Goal: Book appointment/travel/reservation

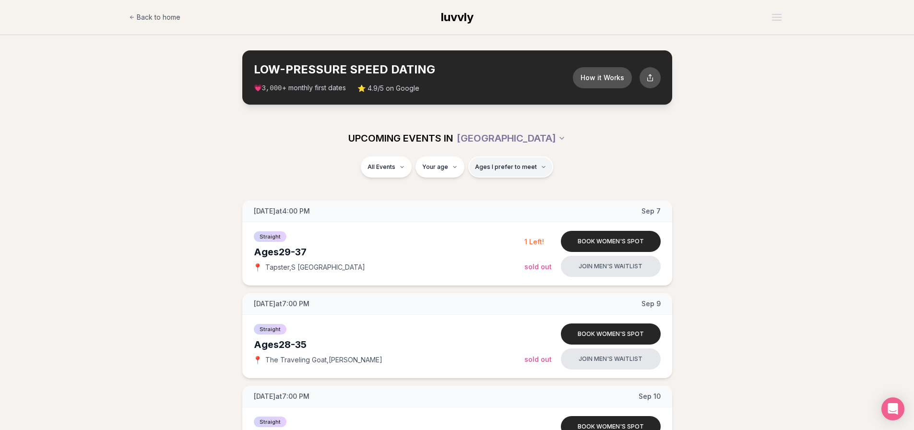
click at [532, 171] on button "Ages I prefer to meet" at bounding box center [510, 166] width 85 height 21
click at [606, 160] on div "All Events Your age Ages I prefer to meet" at bounding box center [457, 168] width 537 height 25
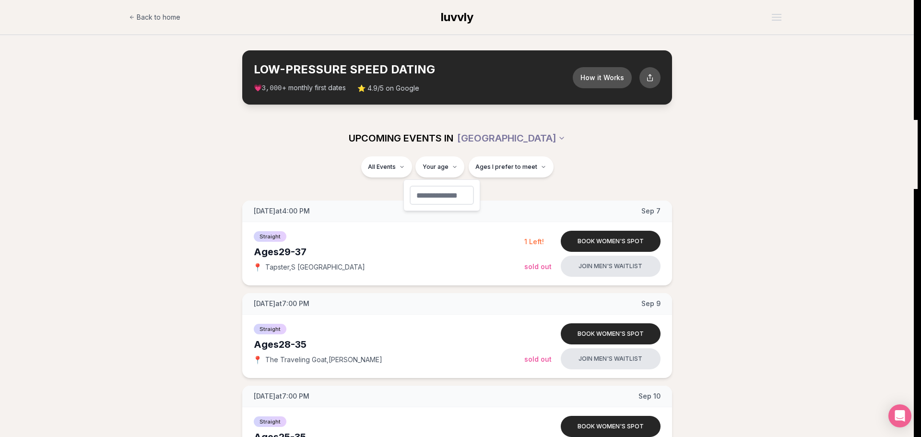
click at [443, 197] on input "number" at bounding box center [442, 195] width 64 height 19
type input "**"
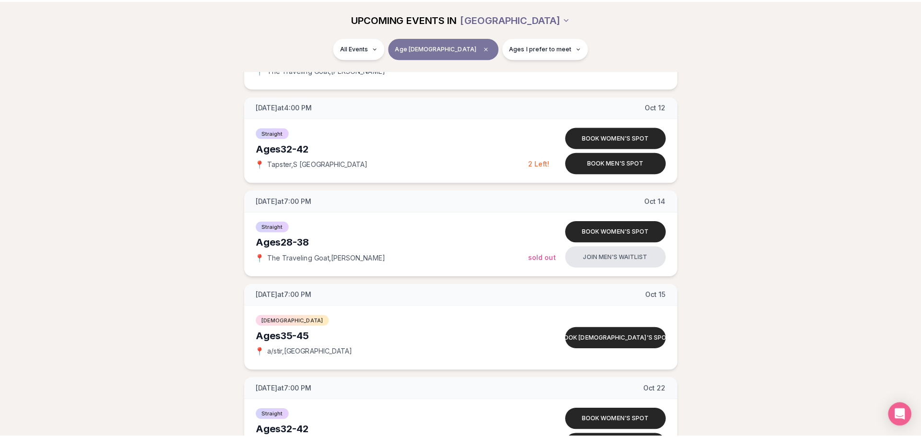
scroll to position [863, 0]
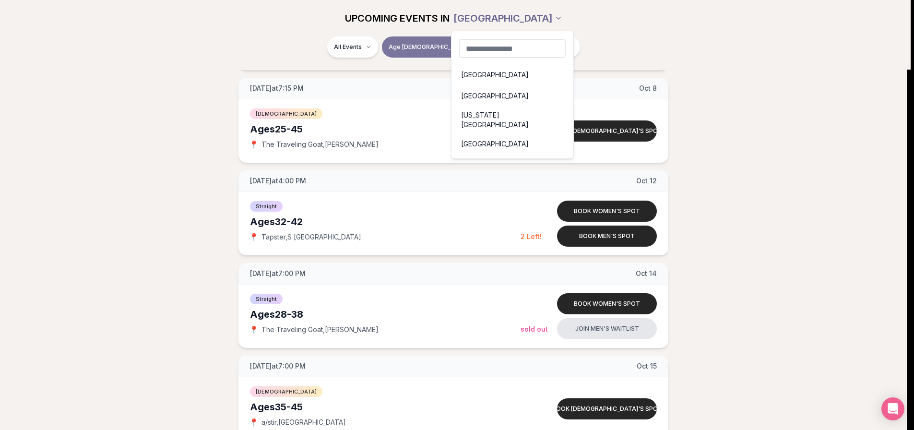
click at [514, 11] on html "Back to home luvvly LOW-PRESSURE SPEED DATING How it Works 💗 3,000 + monthly fi…" at bounding box center [457, 107] width 914 height 1941
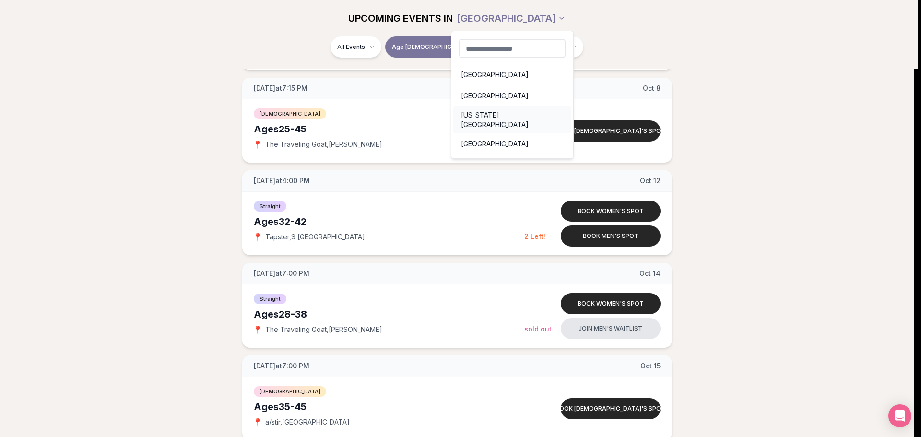
click at [487, 115] on div "[US_STATE][GEOGRAPHIC_DATA]" at bounding box center [512, 119] width 118 height 27
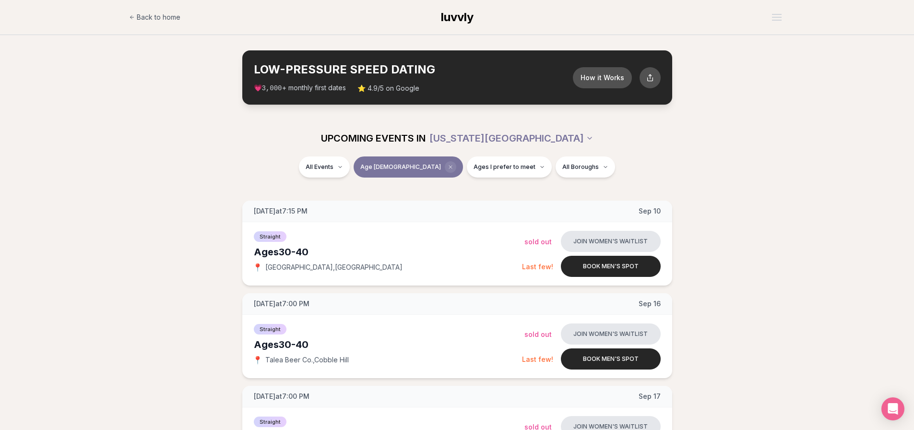
click at [445, 164] on span "Clear age" at bounding box center [451, 167] width 12 height 12
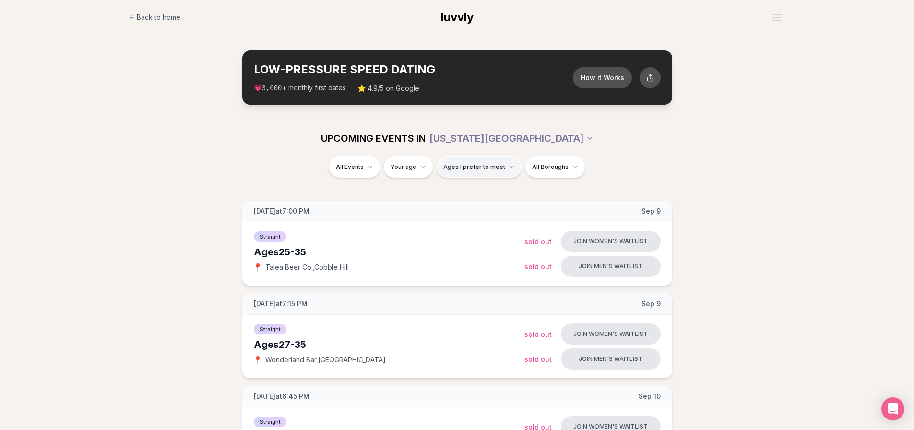
click at [502, 168] on span "Ages I prefer to meet" at bounding box center [474, 167] width 62 height 8
click at [485, 195] on div "Please enter your age first" at bounding box center [479, 194] width 84 height 17
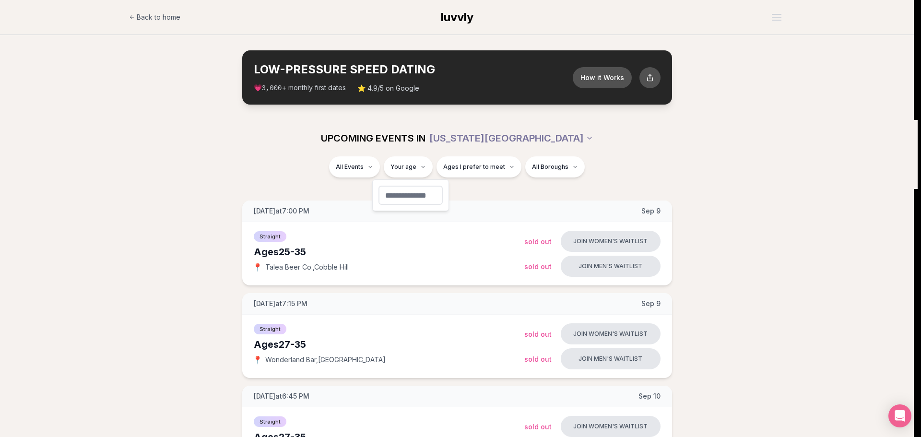
type input "**"
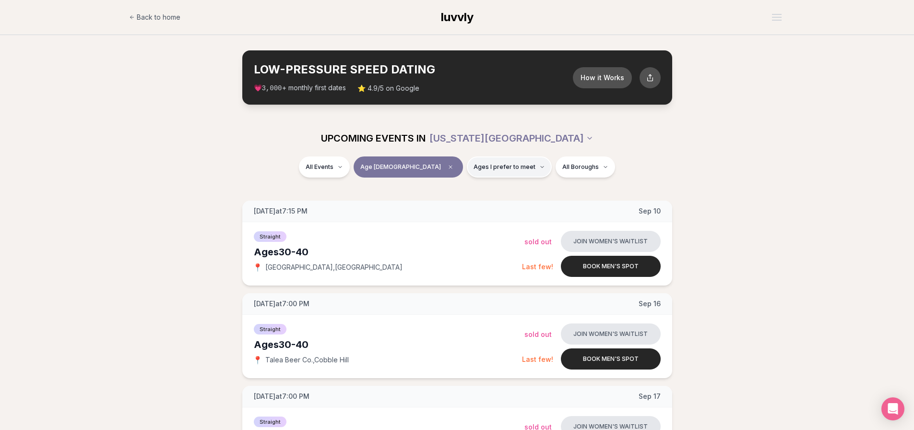
click at [487, 164] on span "Ages I prefer to meet" at bounding box center [504, 167] width 62 height 8
click at [461, 216] on span "Older than me" at bounding box center [473, 218] width 45 height 10
click at [445, 216] on button "Older than me" at bounding box center [441, 217] width 8 height 8
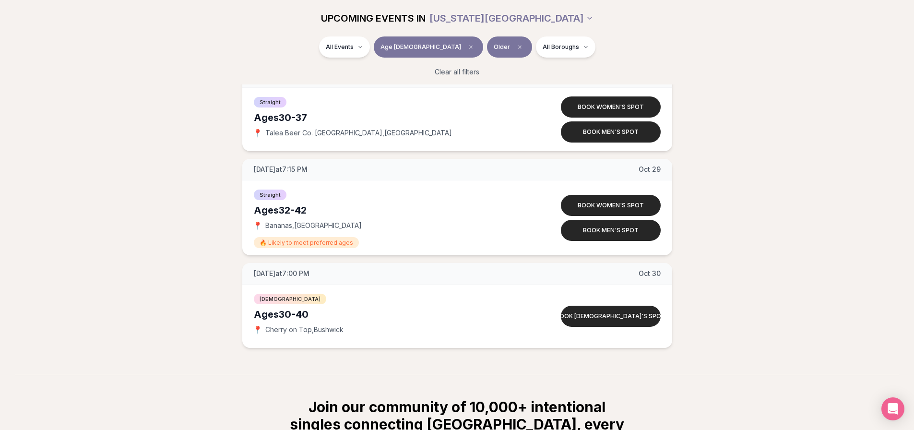
scroll to position [2542, 0]
